Goal: Task Accomplishment & Management: Manage account settings

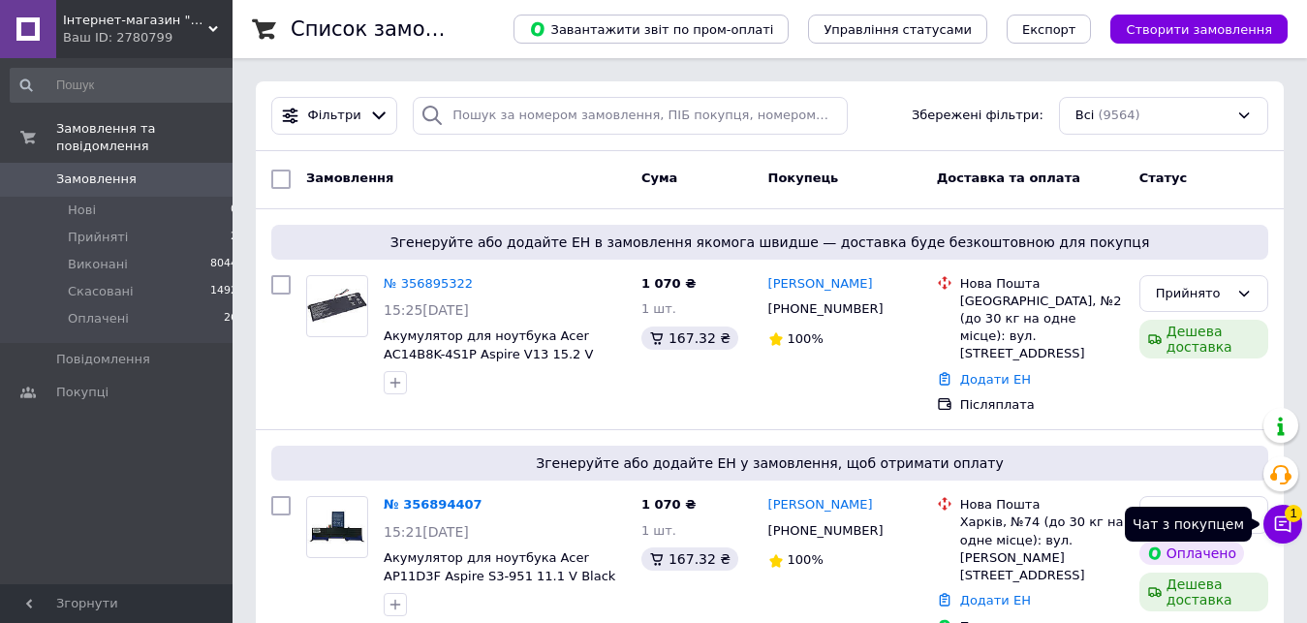
click at [1290, 523] on icon at bounding box center [1283, 525] width 16 height 16
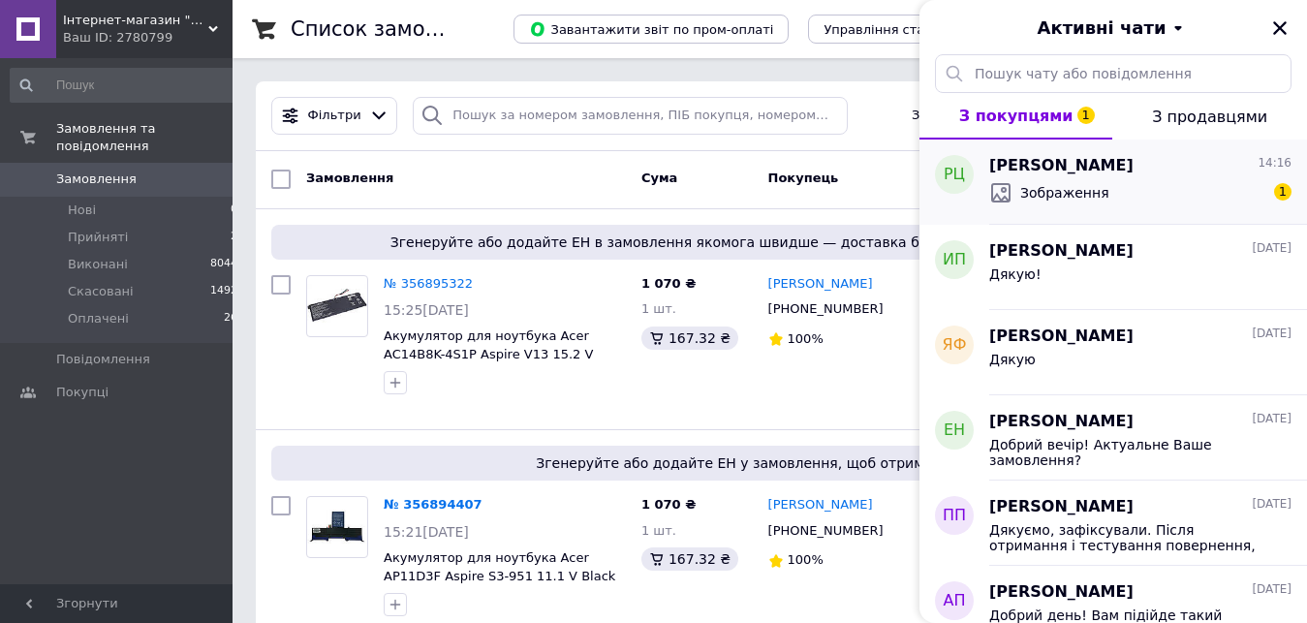
click at [1149, 195] on div "Зображення 1" at bounding box center [1141, 192] width 302 height 31
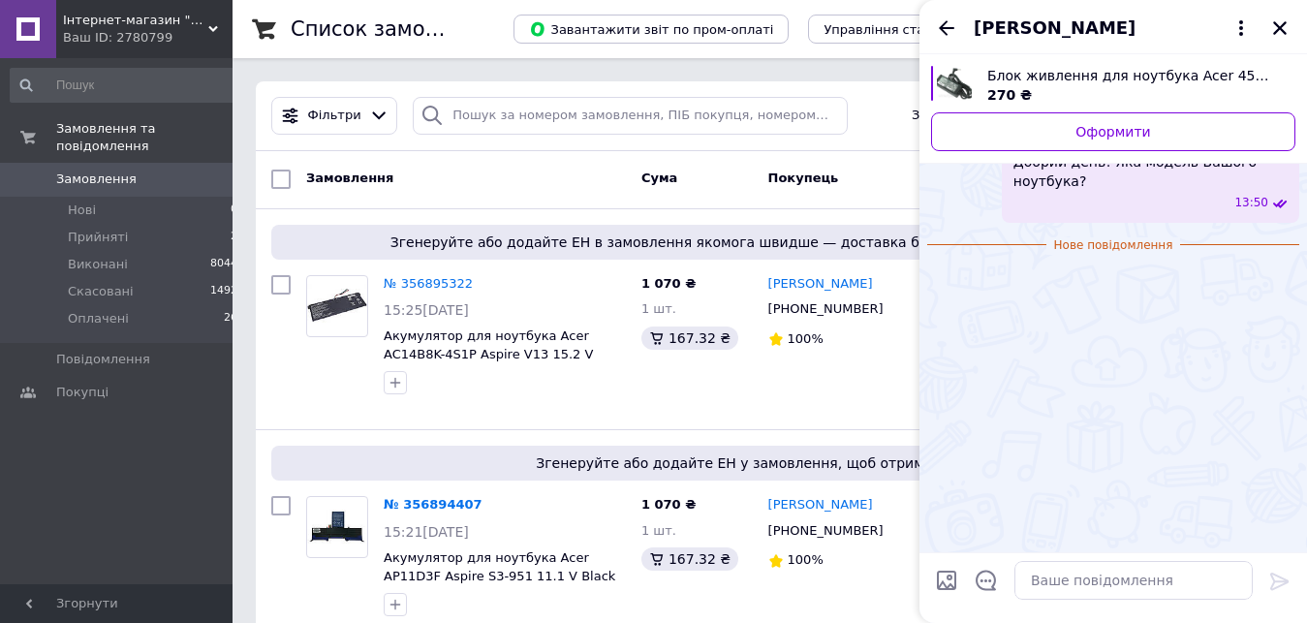
scroll to position [157, 0]
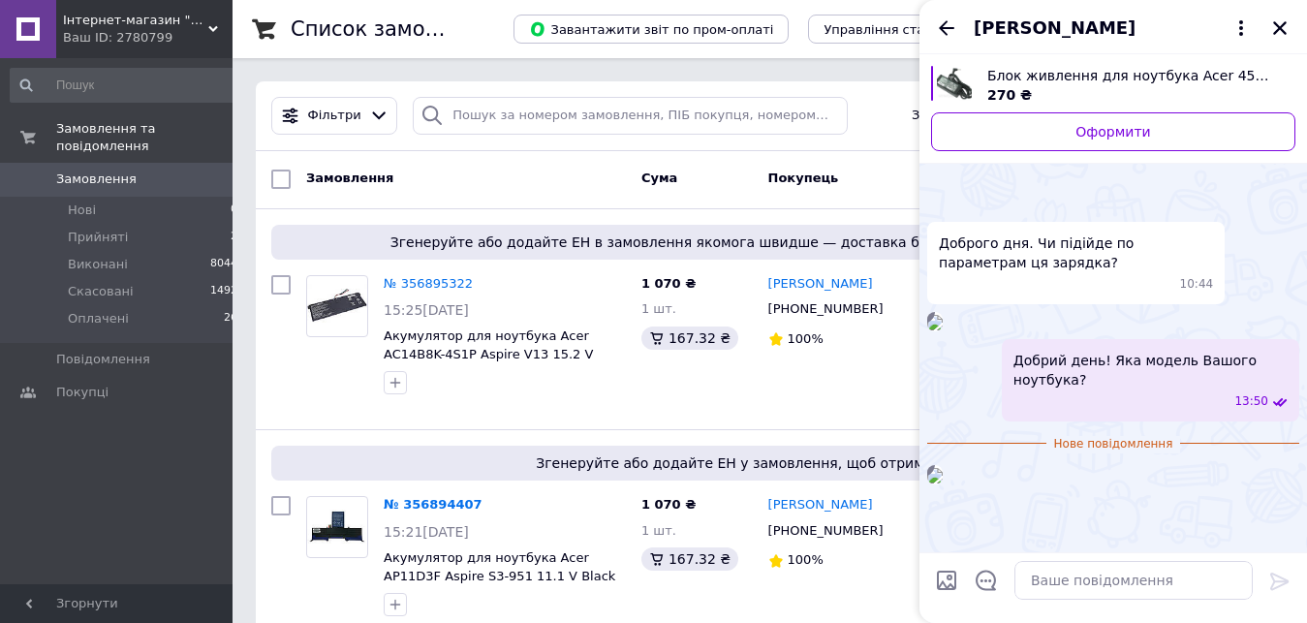
click at [943, 471] on img at bounding box center [935, 476] width 16 height 16
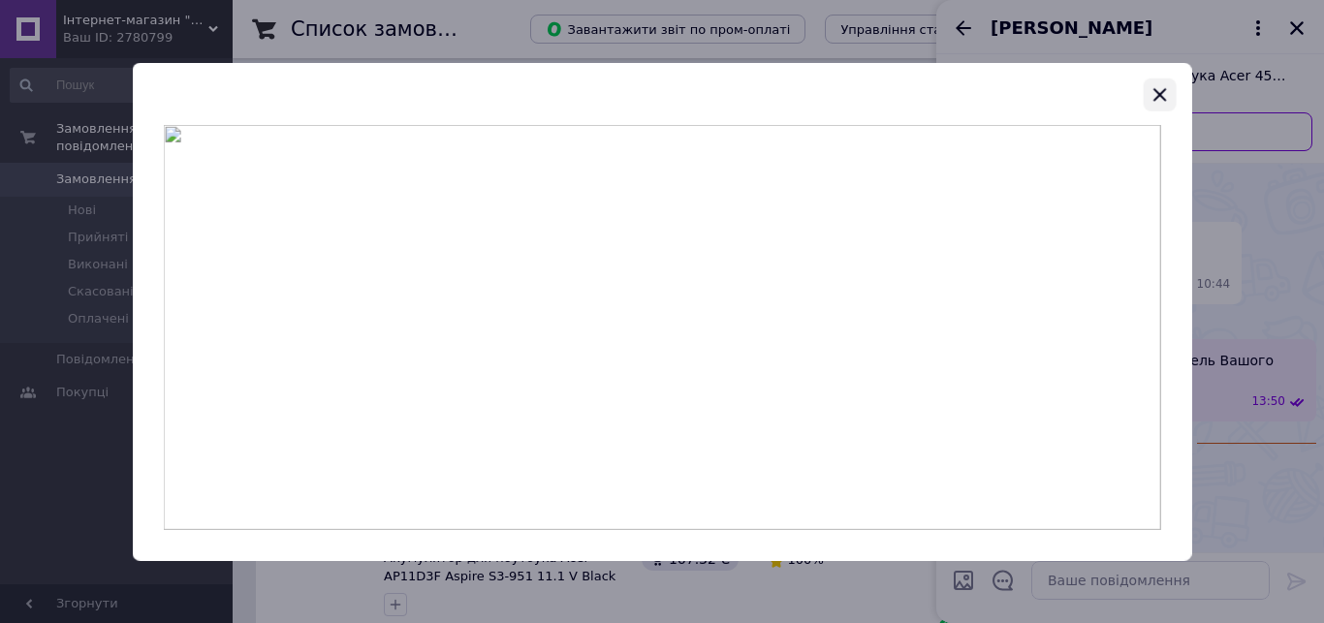
click at [1168, 94] on icon "button" at bounding box center [1158, 93] width 23 height 23
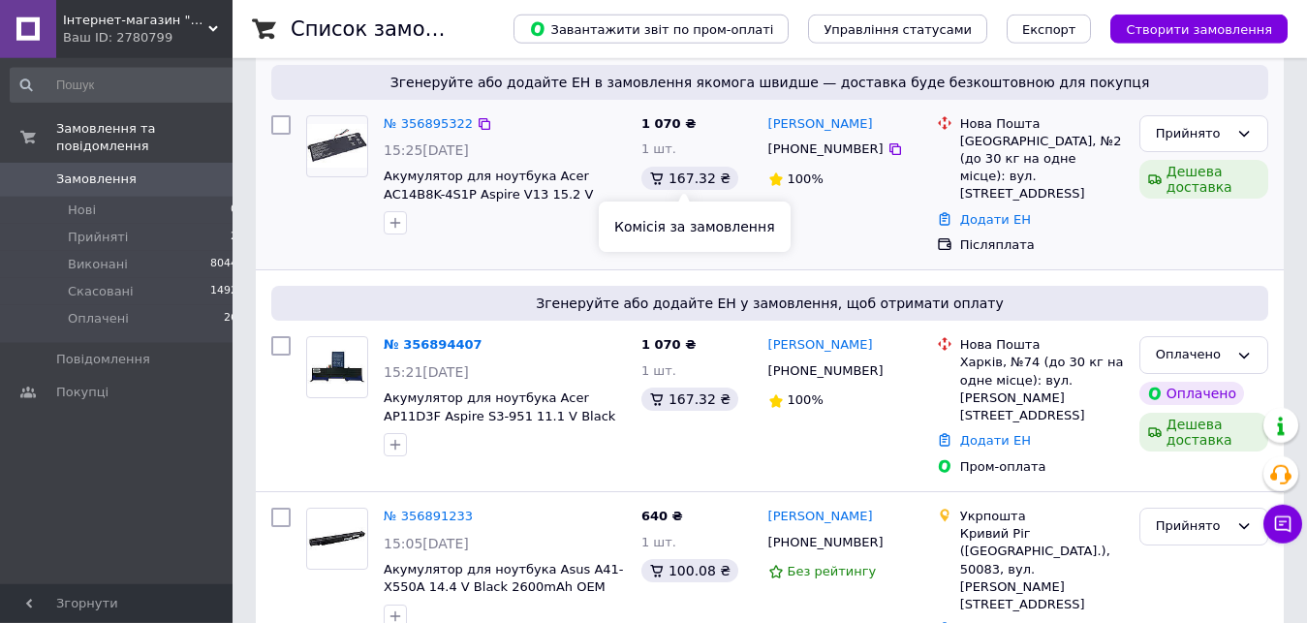
scroll to position [395, 0]
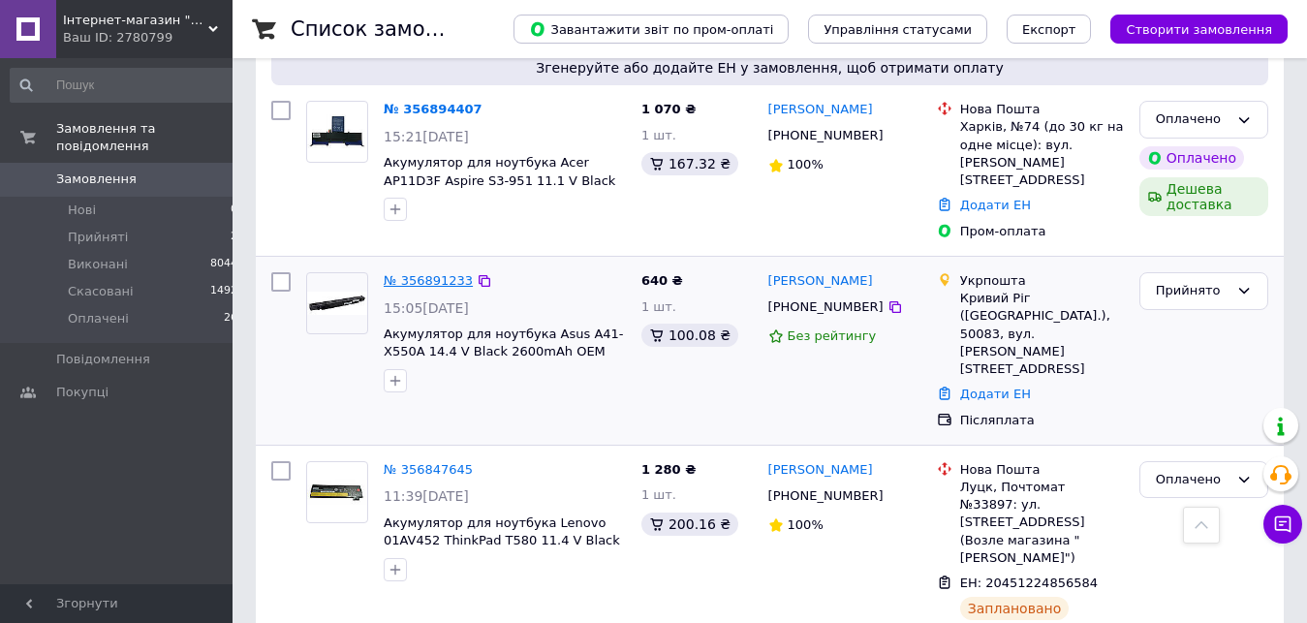
click at [408, 273] on link "№ 356891233" at bounding box center [428, 280] width 89 height 15
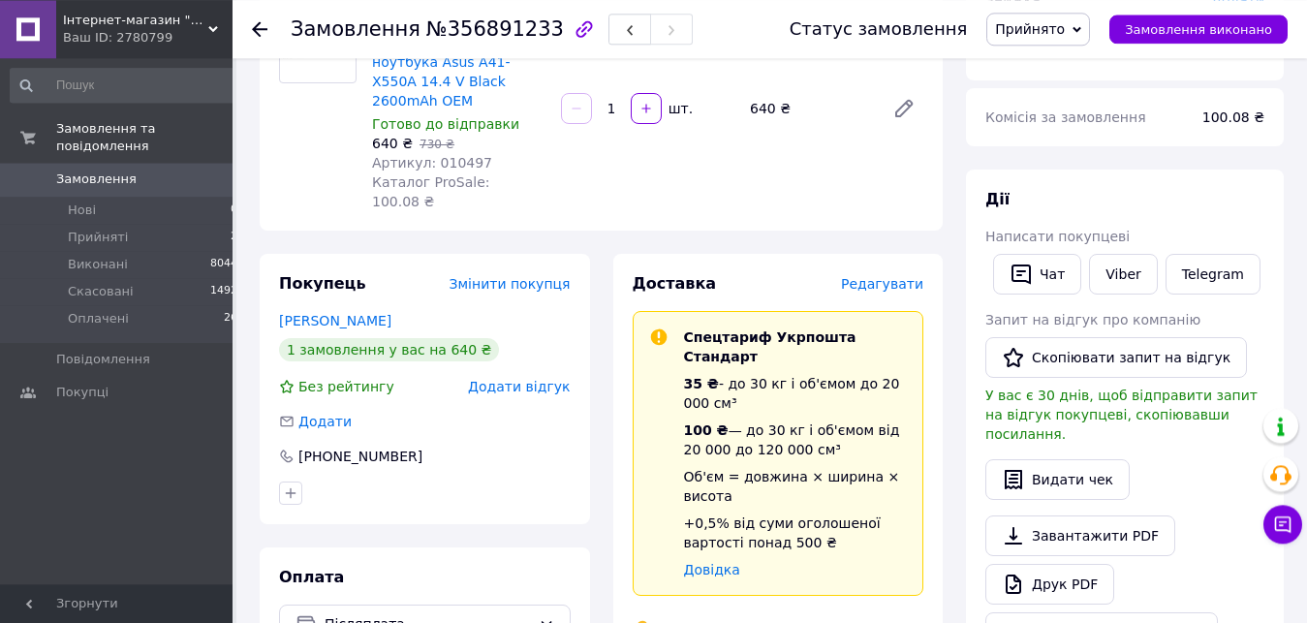
scroll to position [395, 0]
